Goal: Task Accomplishment & Management: Use online tool/utility

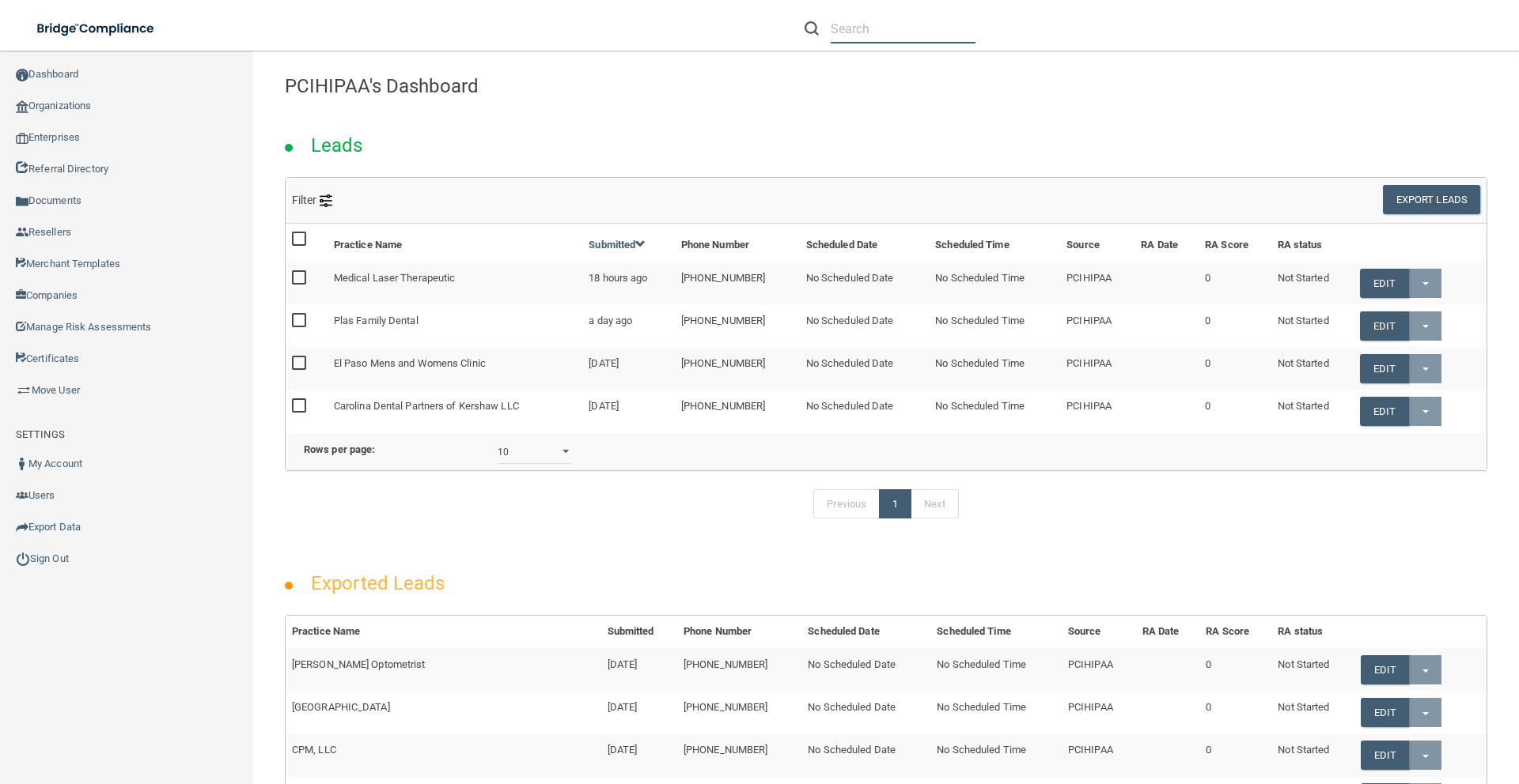
click at [835, 36] on input "text" at bounding box center [903, 29] width 145 height 30
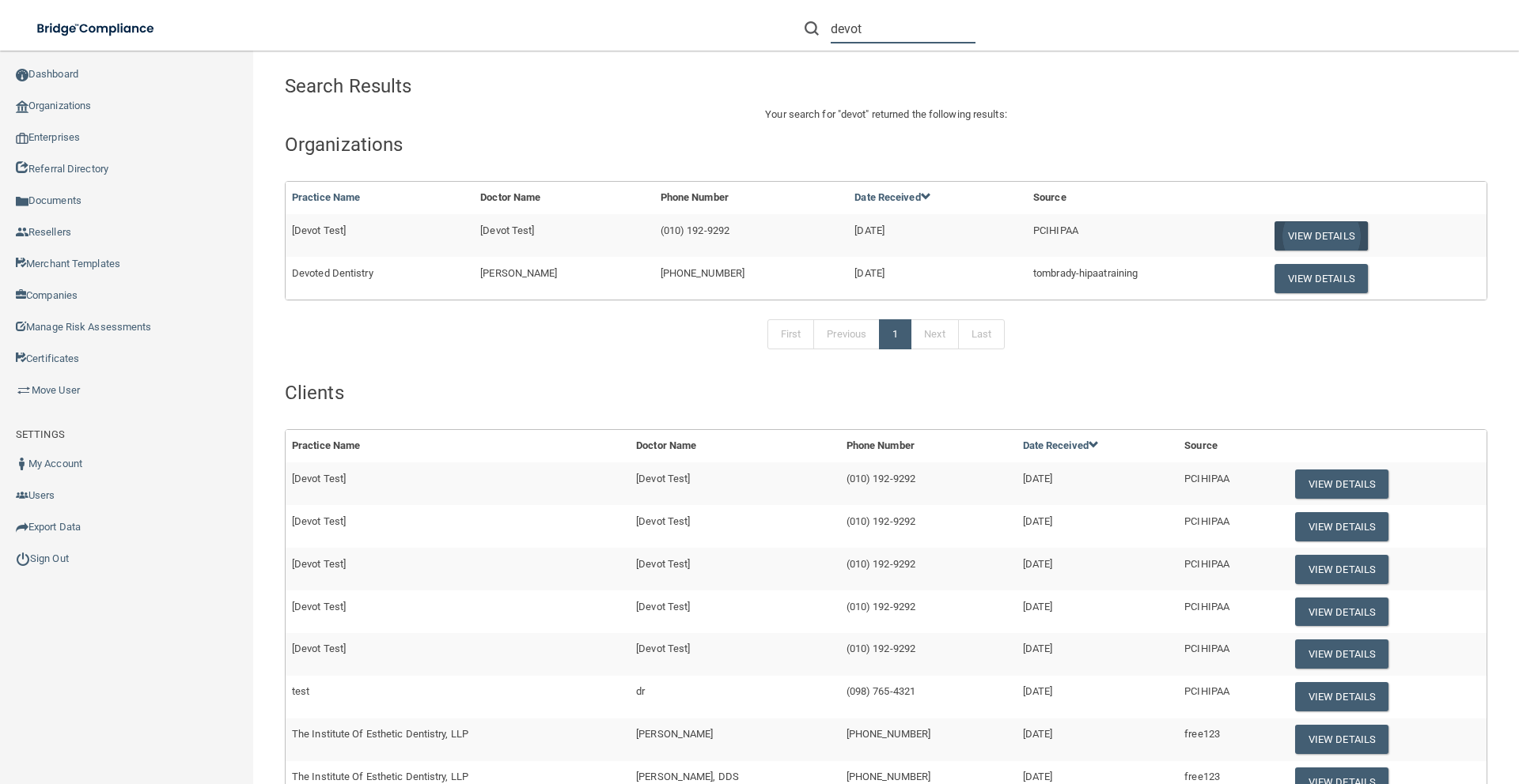
type input "devot"
click at [1340, 239] on button "View Details" at bounding box center [1320, 236] width 93 height 30
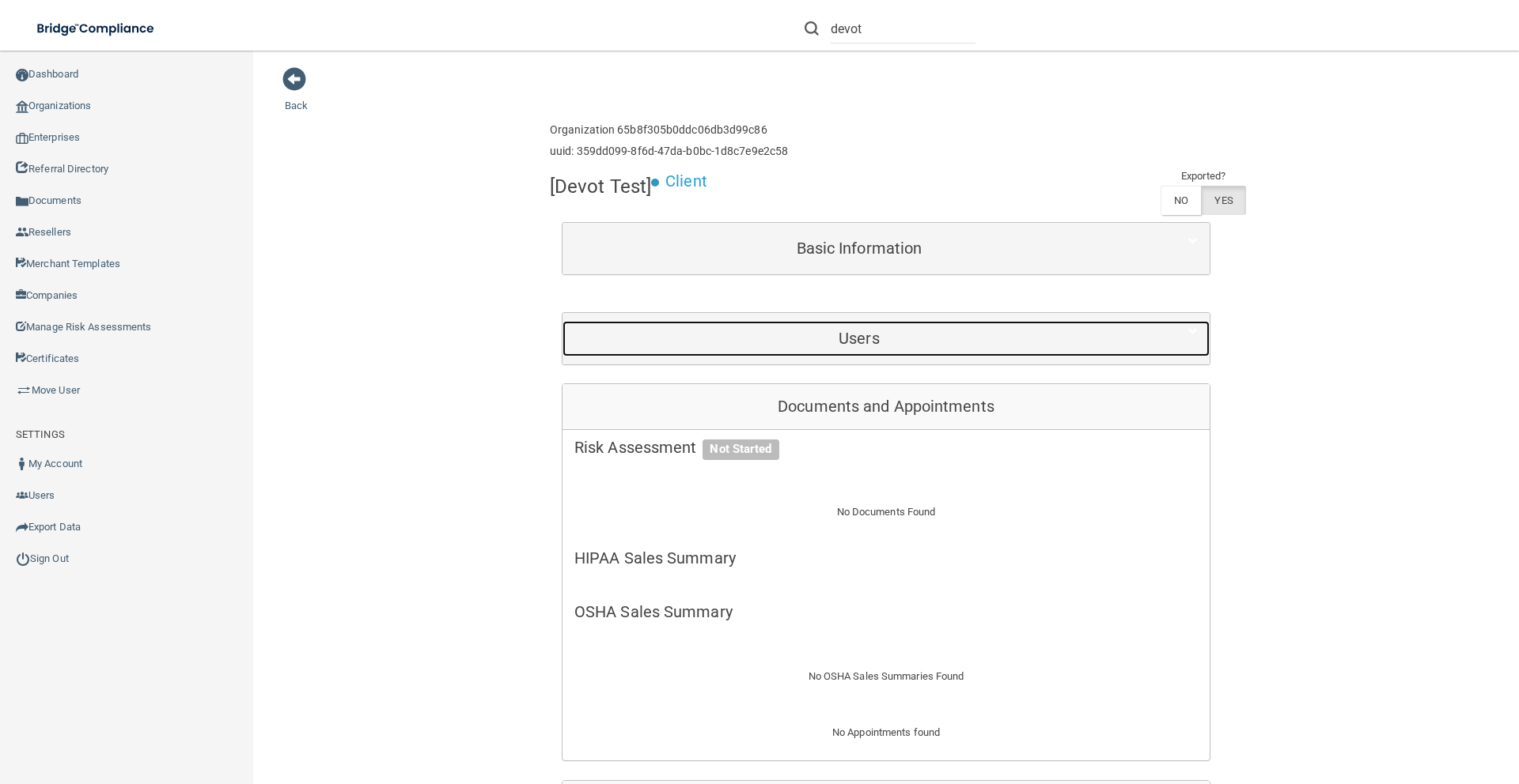
click at [816, 329] on h5 "Users" at bounding box center [859, 338] width 570 height 17
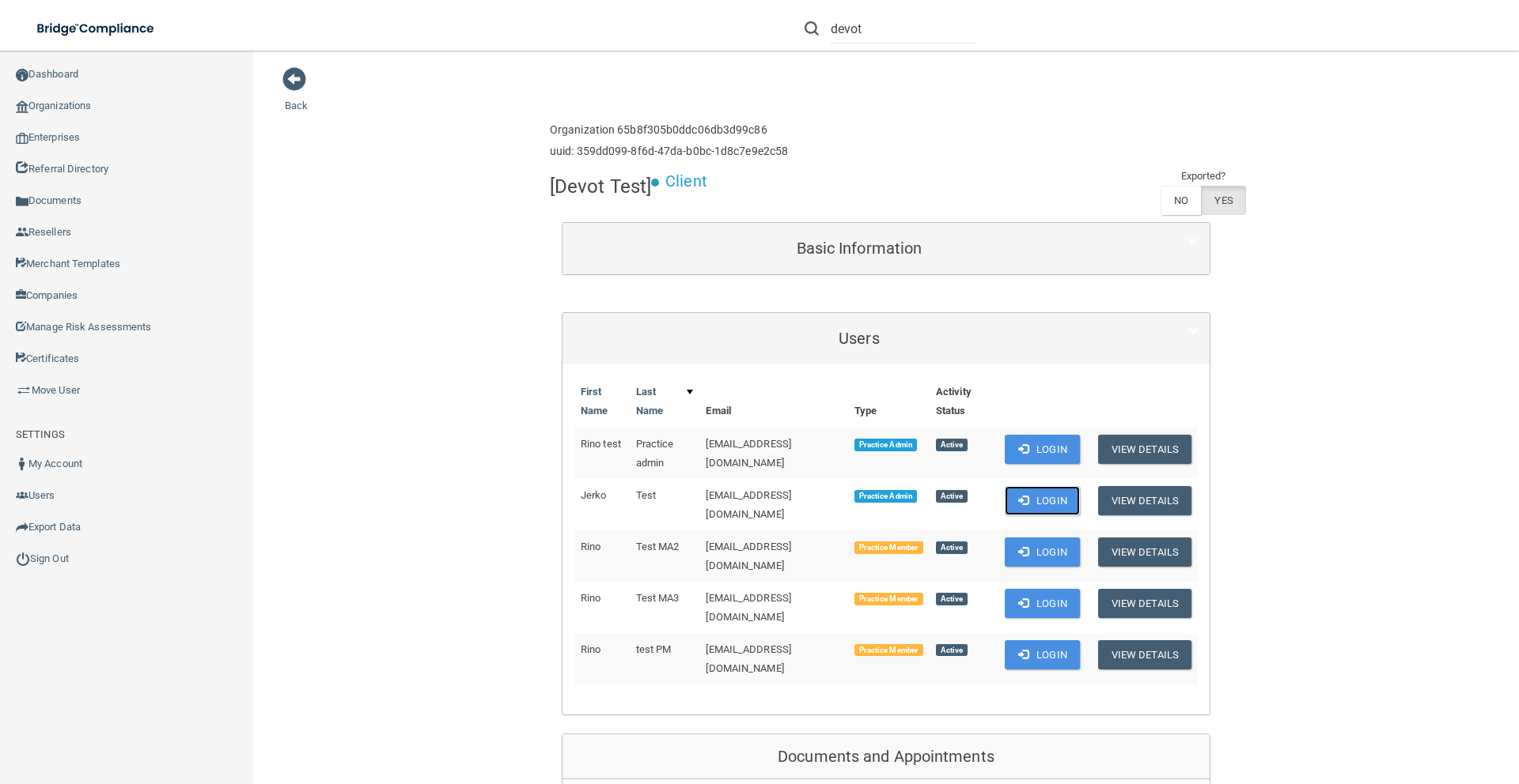
click at [1051, 497] on button "Login" at bounding box center [1042, 501] width 75 height 30
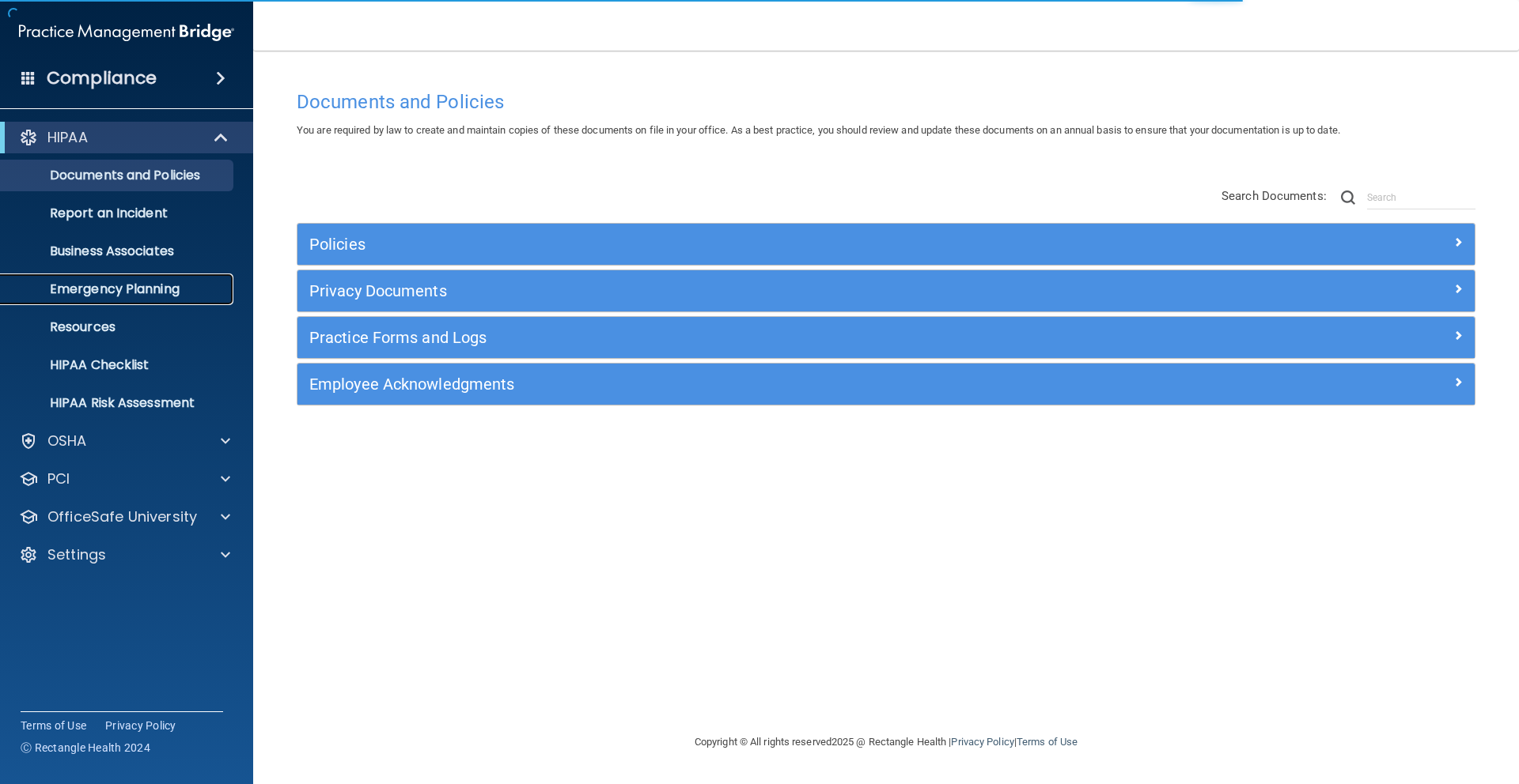
click at [106, 287] on p "Emergency Planning" at bounding box center [119, 289] width 216 height 16
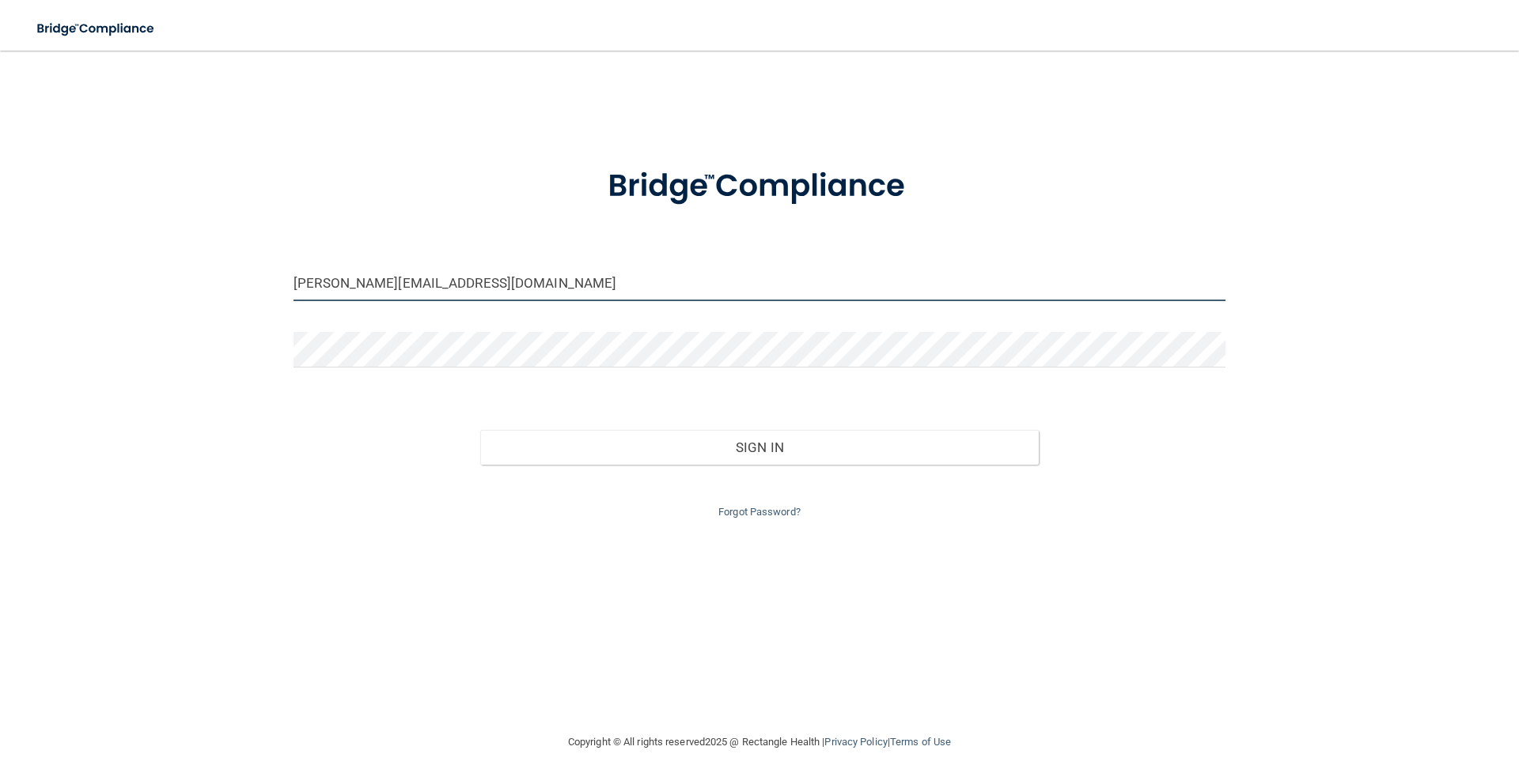
click at [423, 274] on input "manuela+pa2@devot.team" at bounding box center [759, 283] width 932 height 36
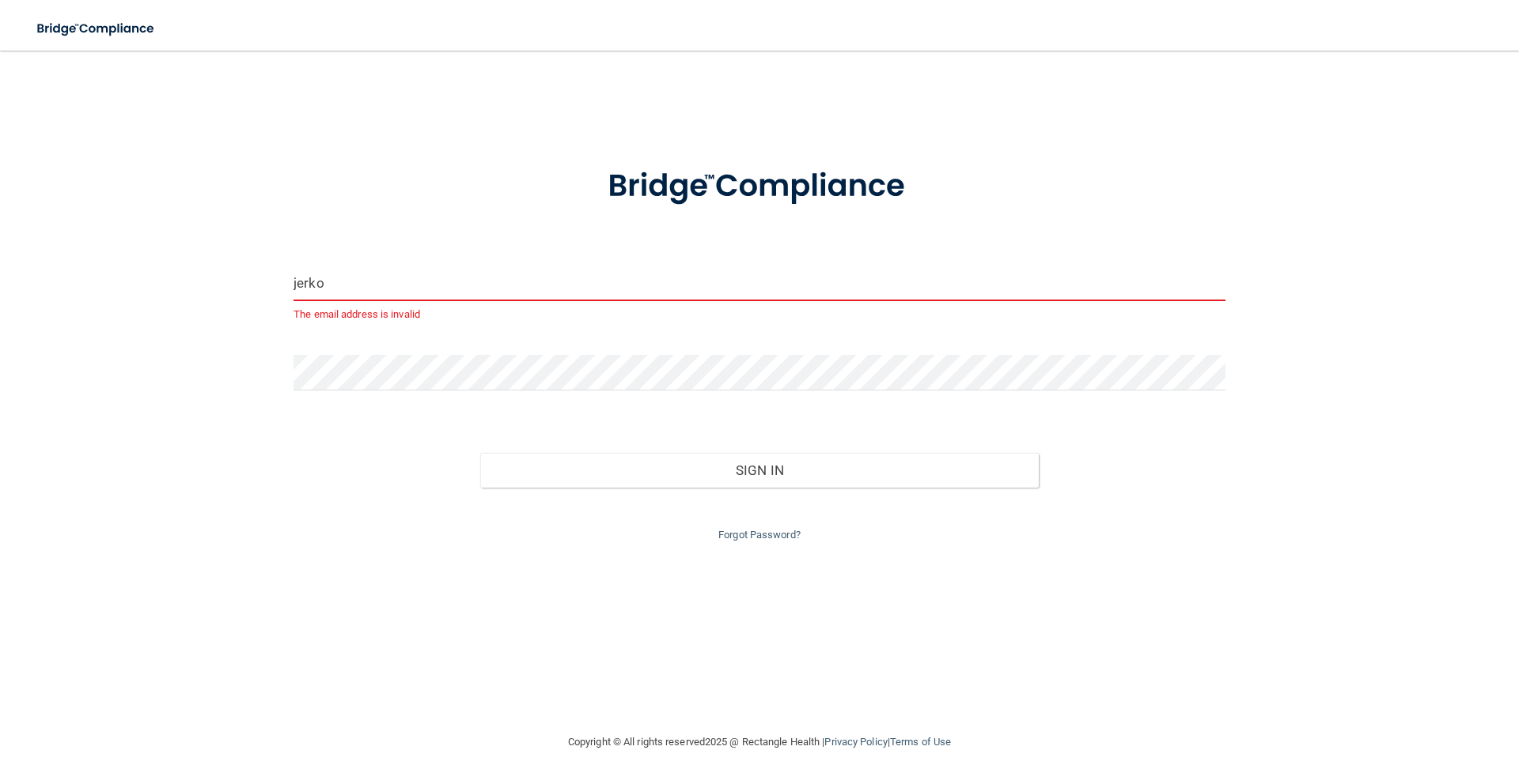
type input "jerko.culina@devot.team"
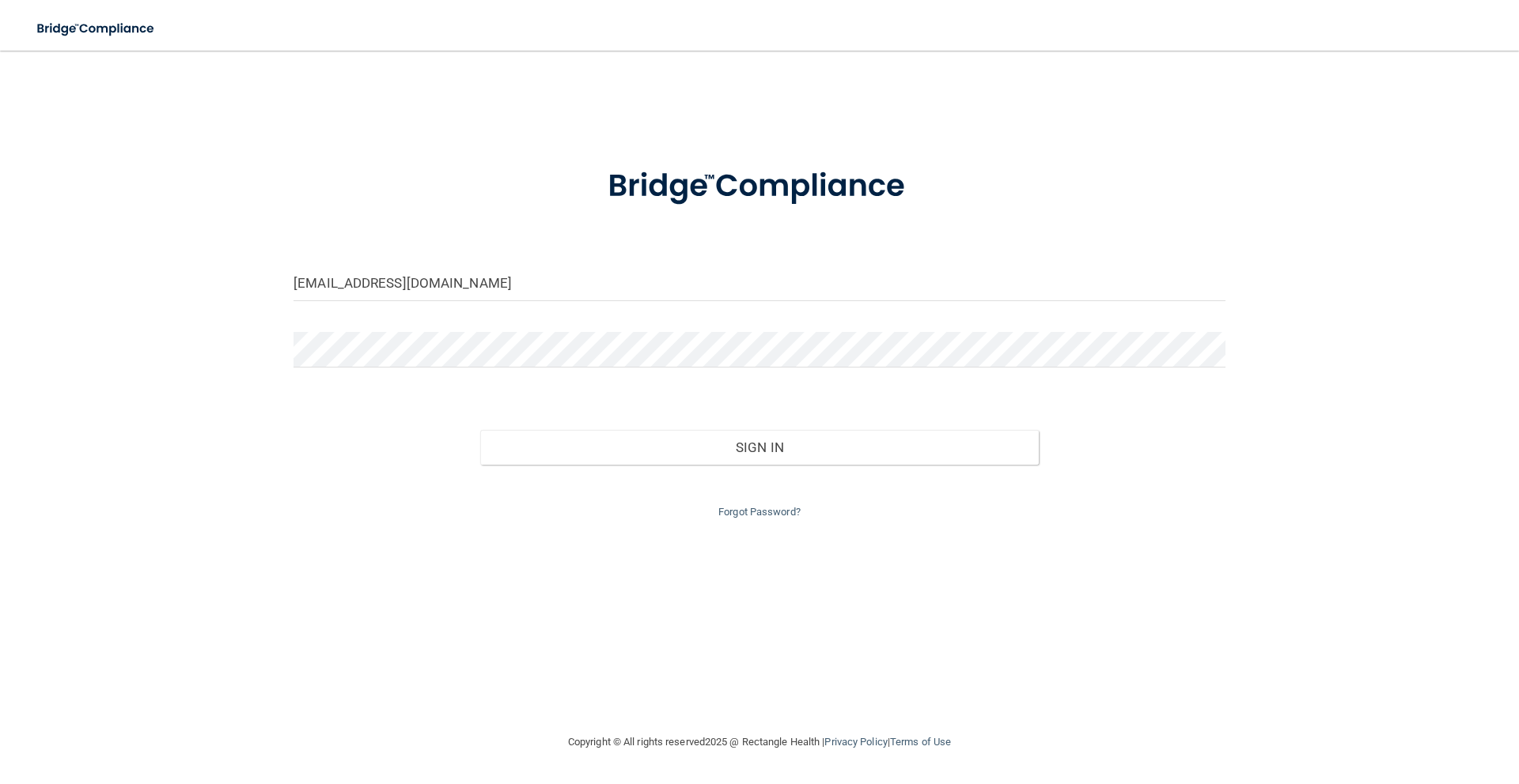
click at [1354, 150] on div "jerko.culina@devot.team Invalid email/password. You don't have permission to ac…" at bounding box center [759, 391] width 1455 height 651
click at [480, 430] on button "Sign In" at bounding box center [760, 448] width 559 height 35
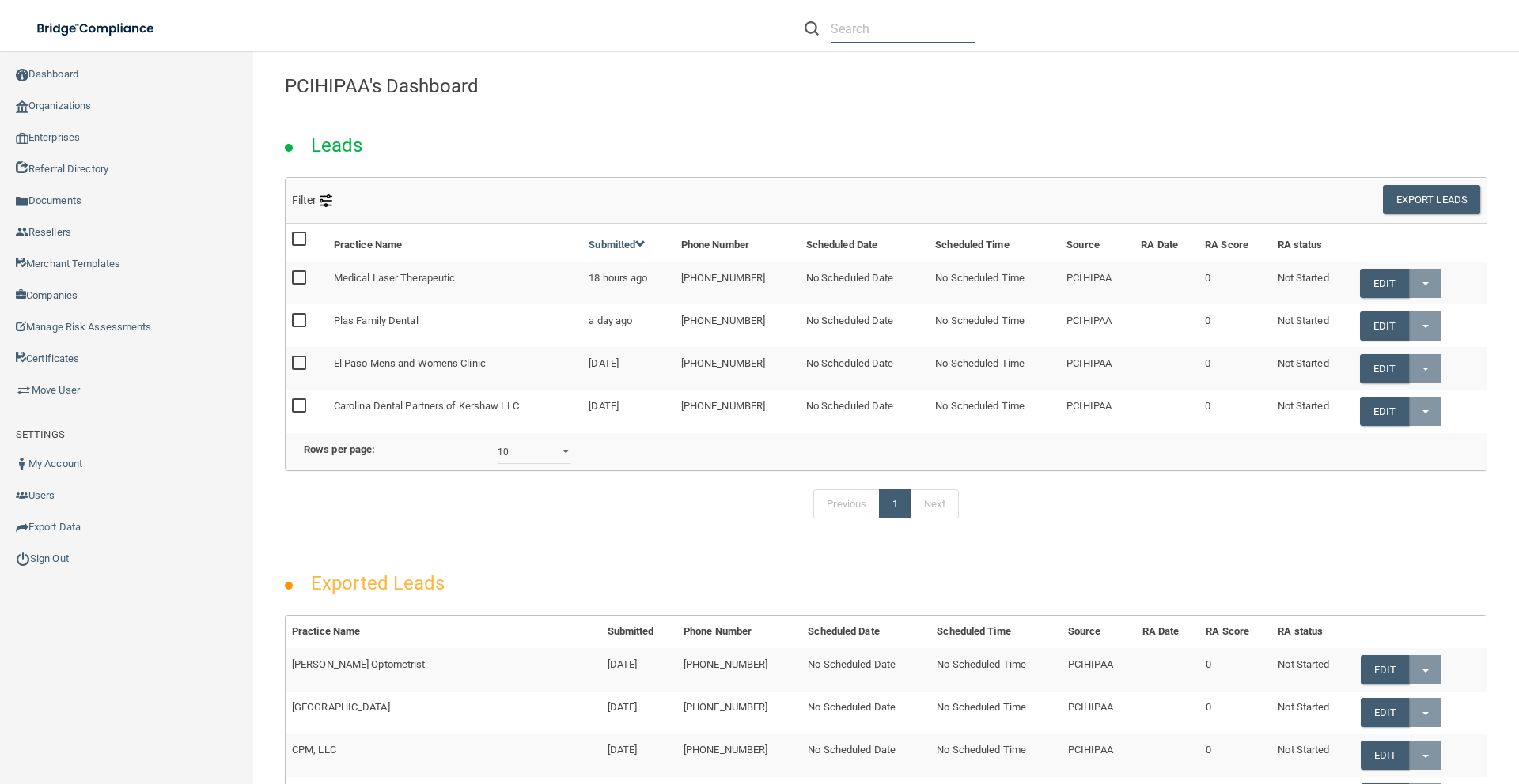
click at [895, 27] on input "text" at bounding box center [903, 29] width 145 height 30
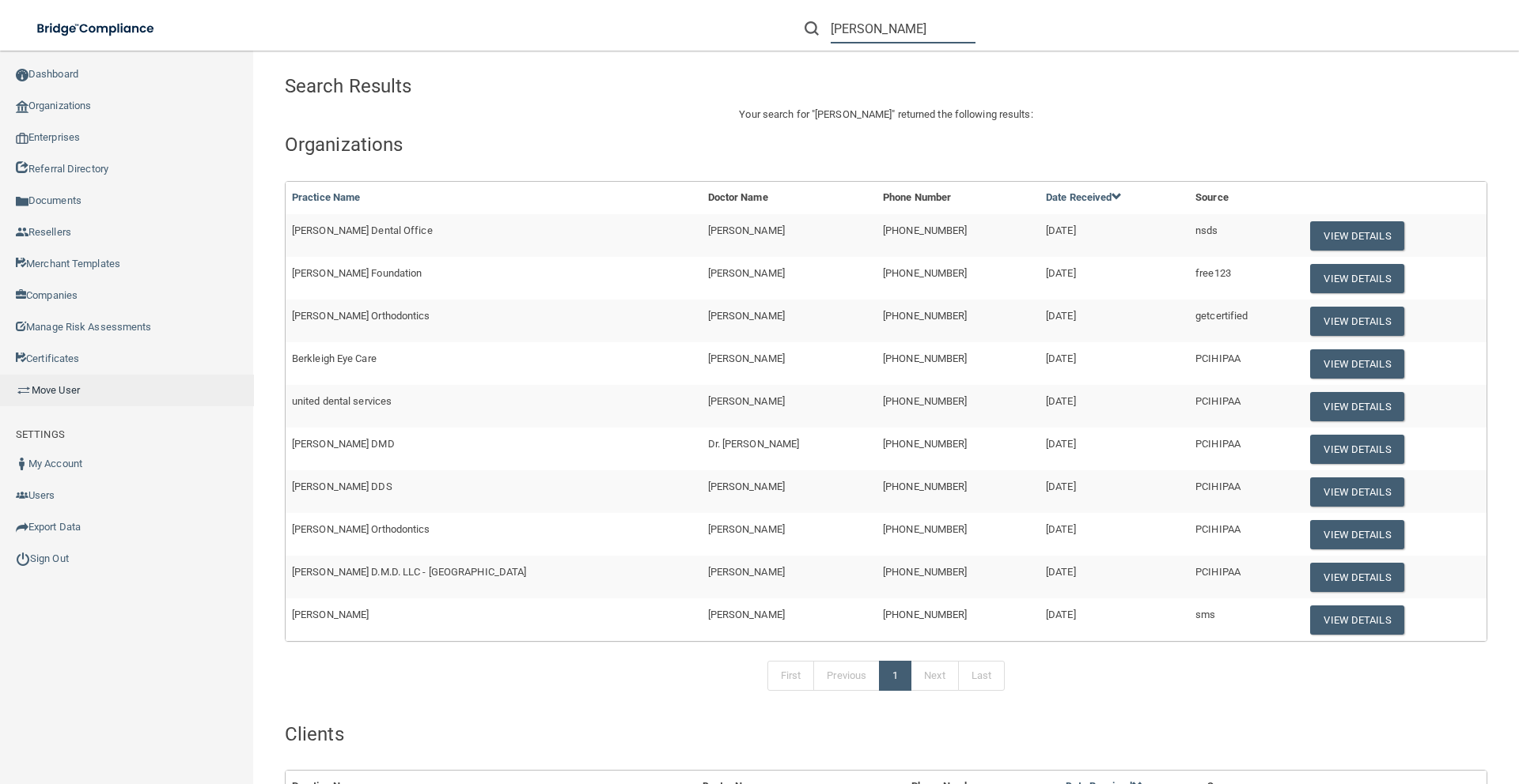
type input "marlon"
